Goal: Navigation & Orientation: Find specific page/section

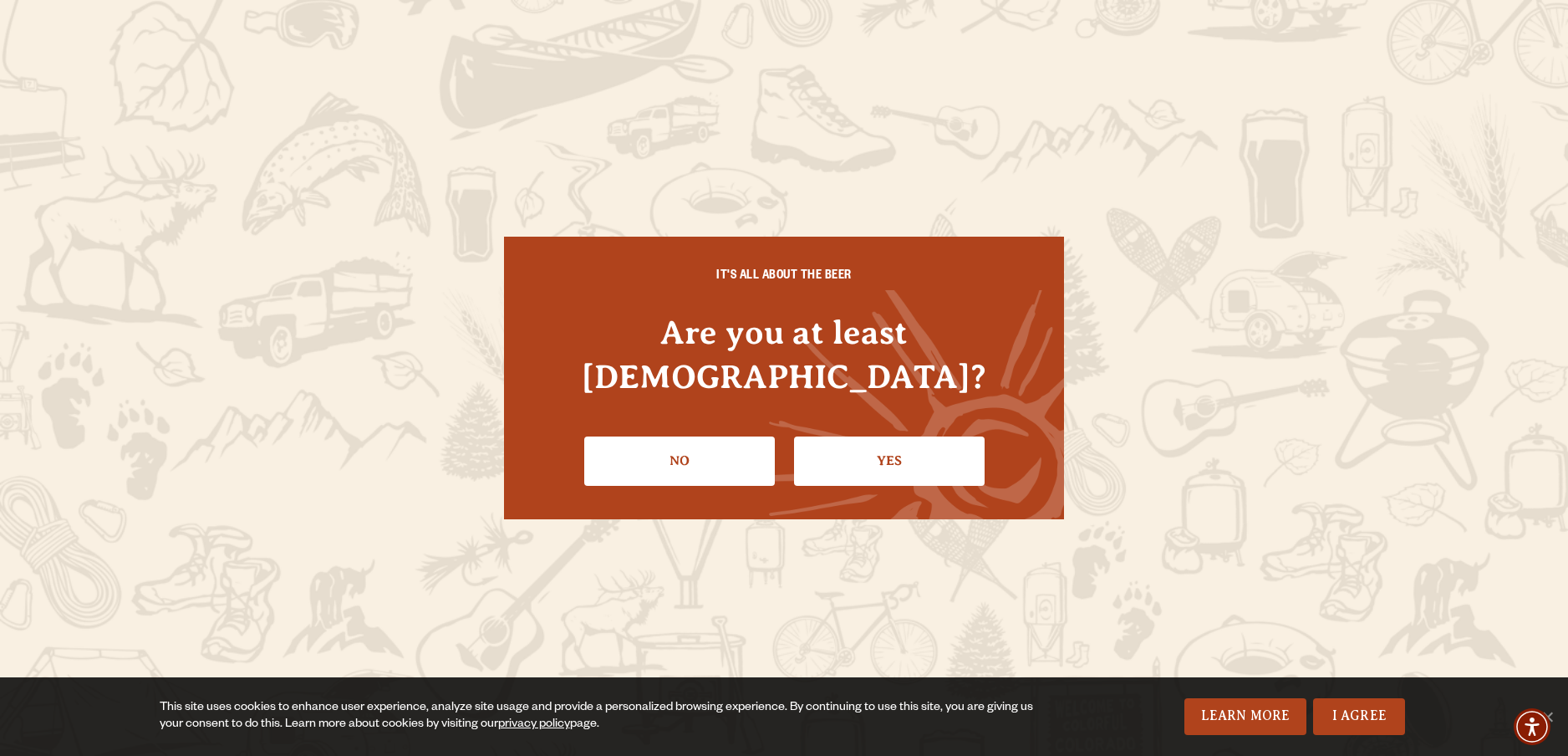
click at [877, 454] on link "Yes" at bounding box center [889, 460] width 190 height 49
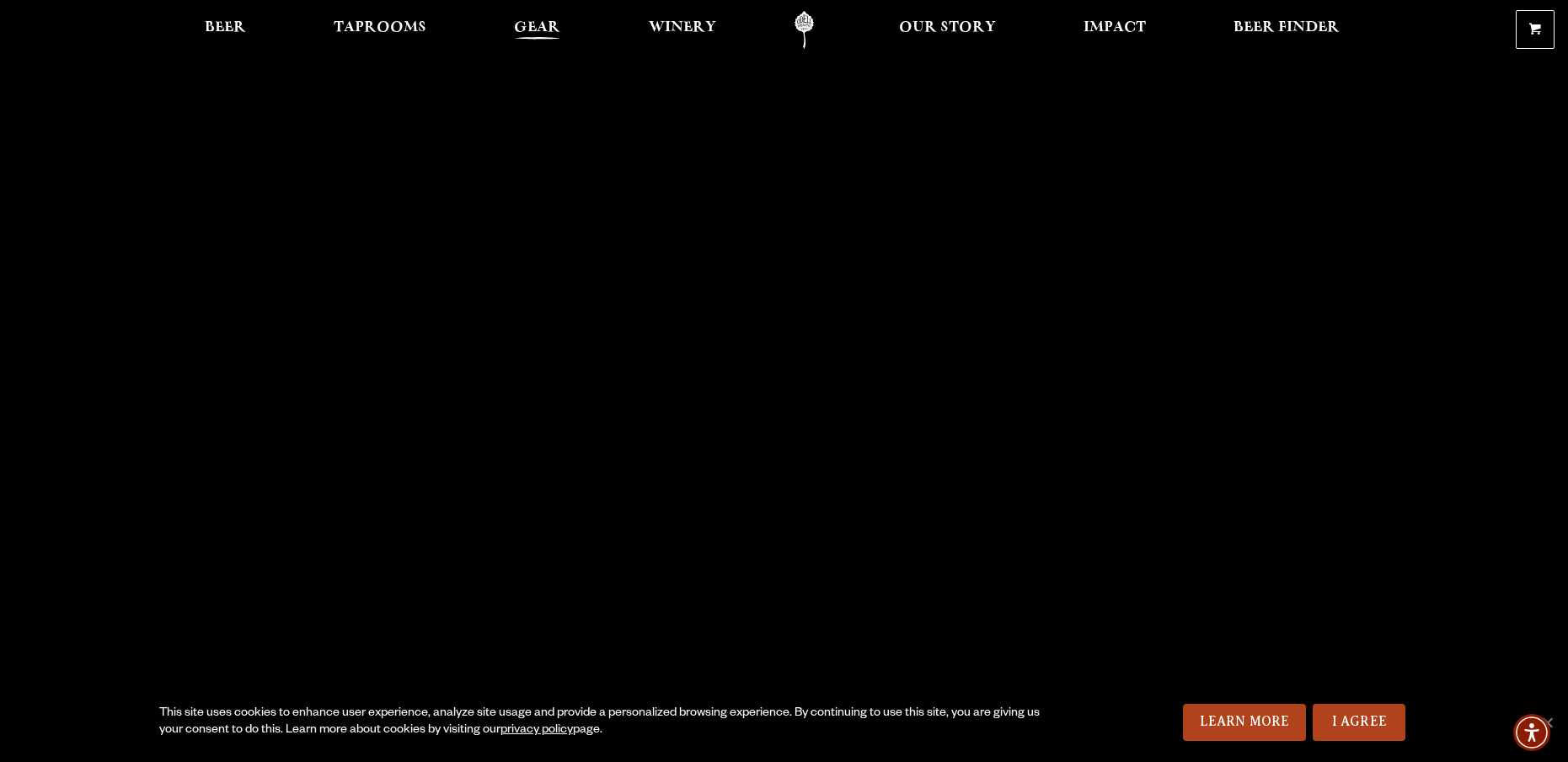
click at [540, 29] on span "Gear" at bounding box center [537, 28] width 46 height 14
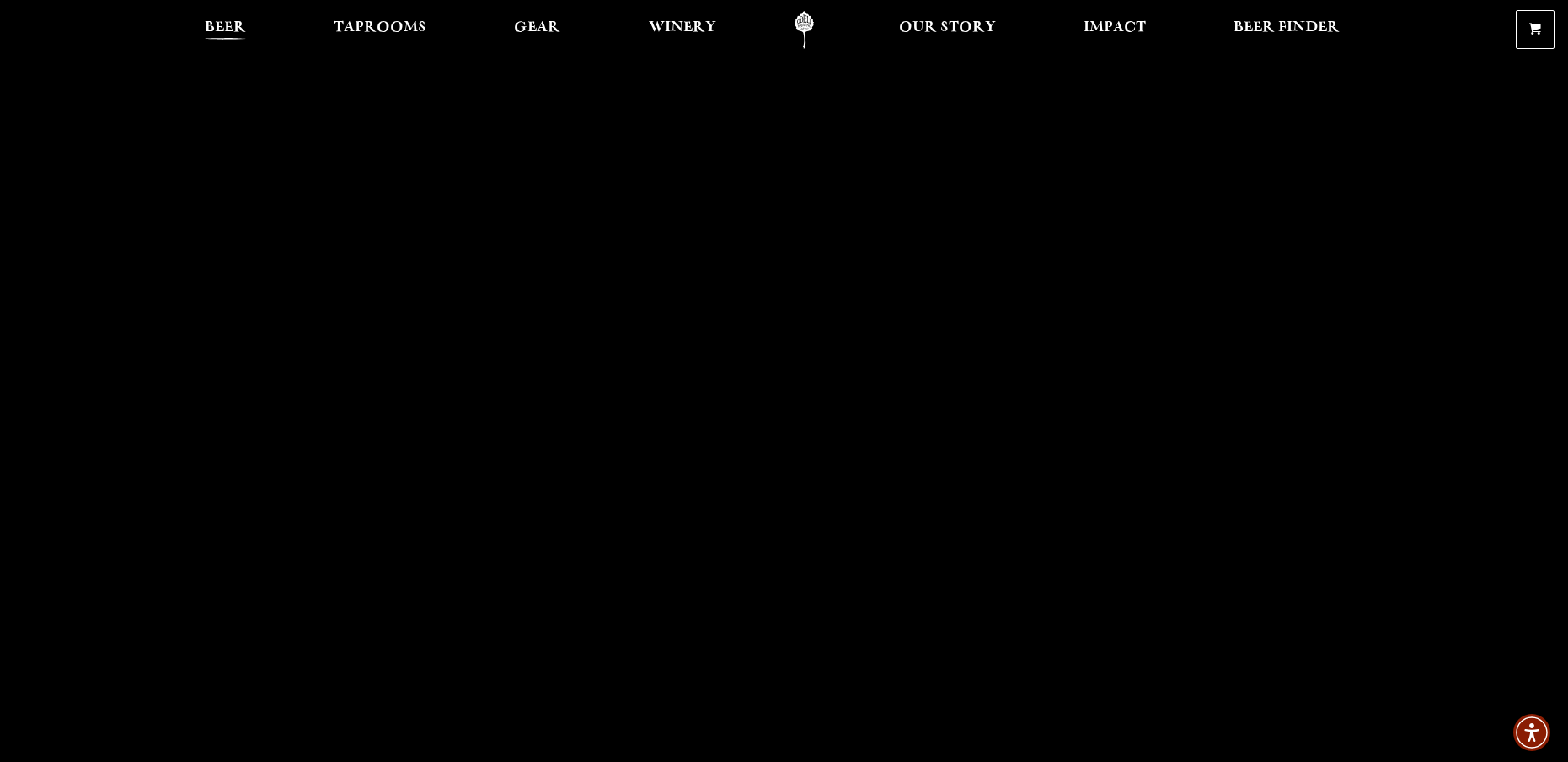
click at [231, 25] on span "Beer" at bounding box center [225, 28] width 42 height 14
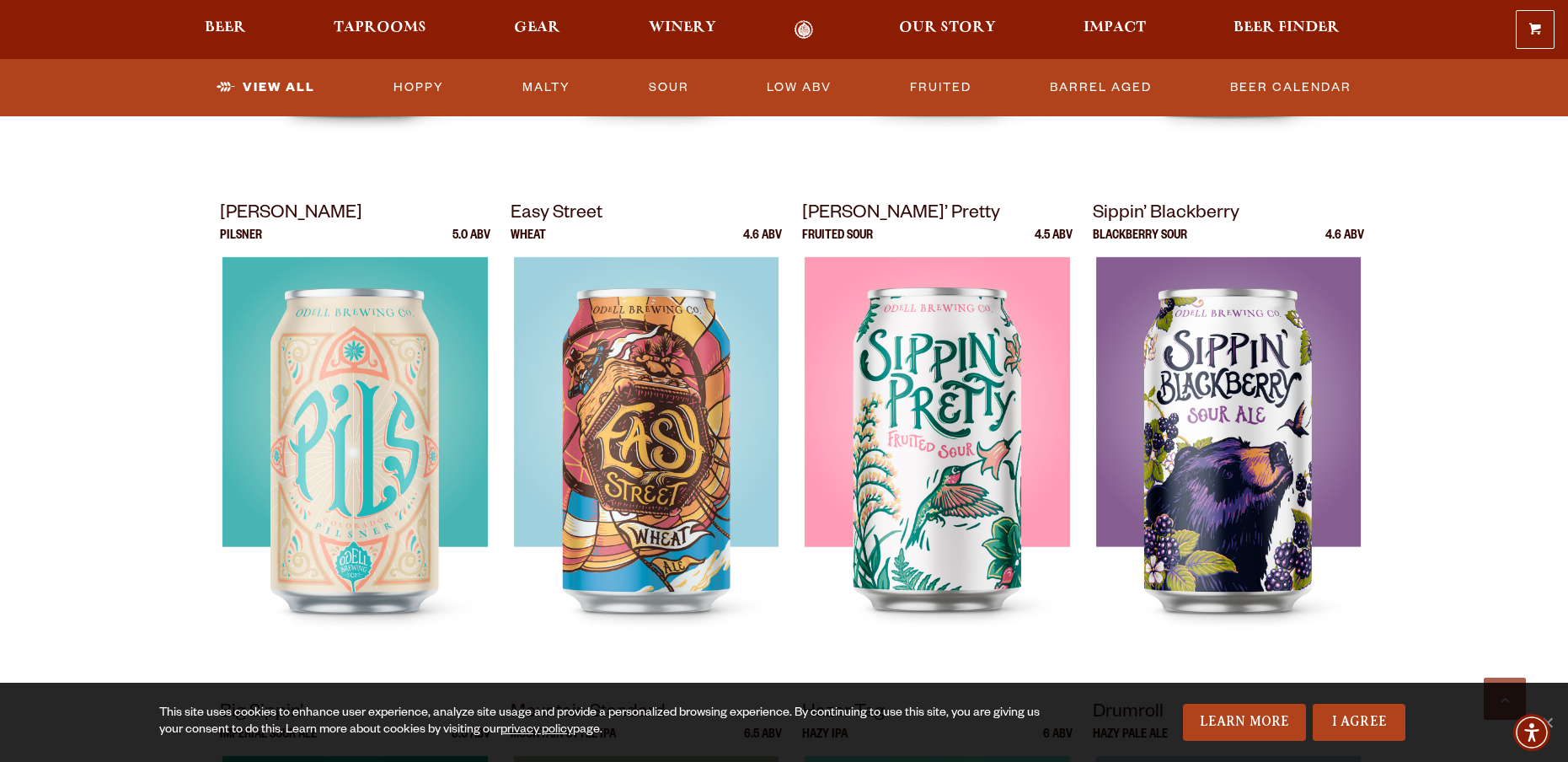
scroll to position [674, 0]
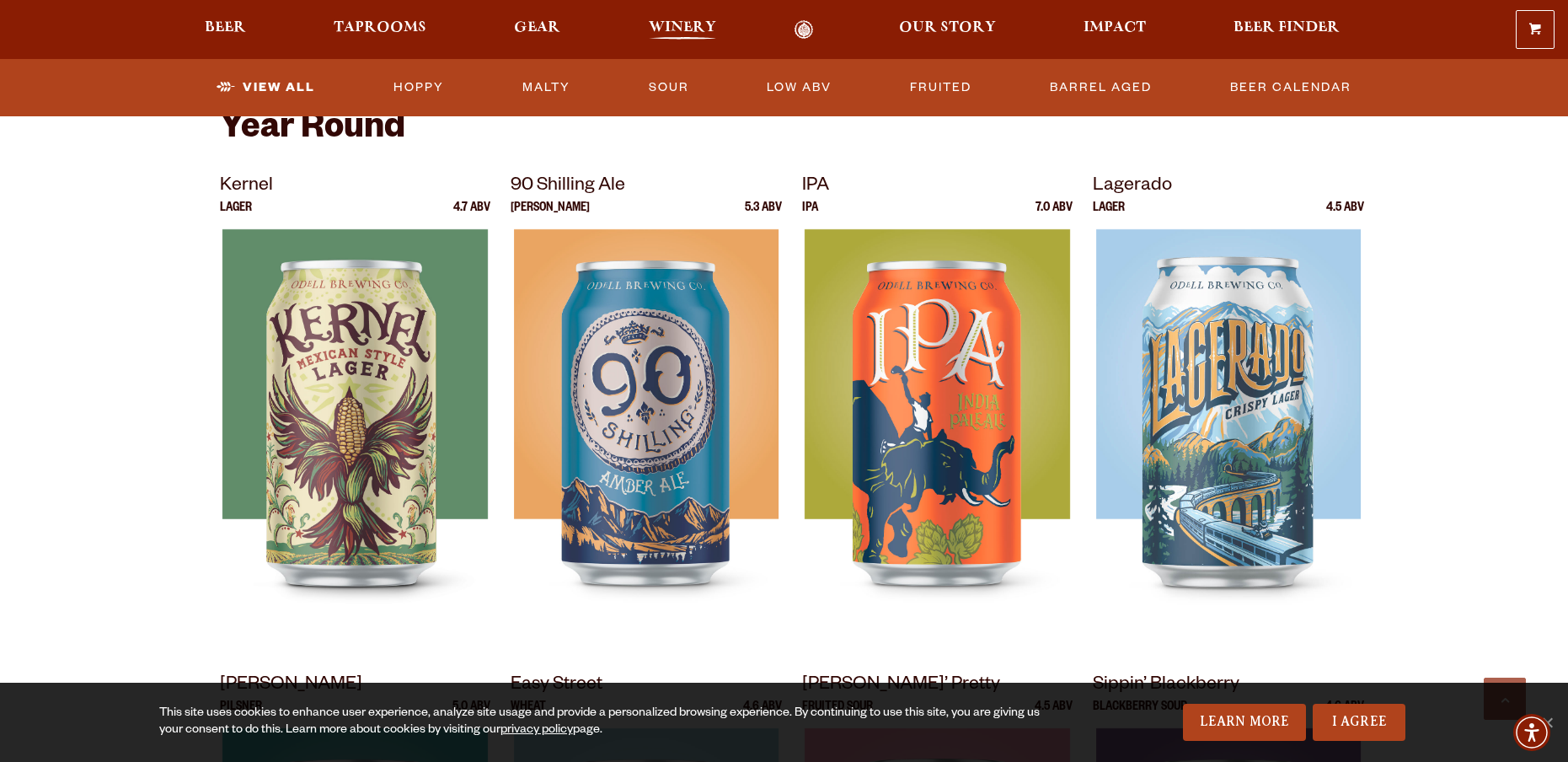
click at [659, 29] on span "Winery" at bounding box center [682, 28] width 67 height 14
